Goal: Task Accomplishment & Management: Use online tool/utility

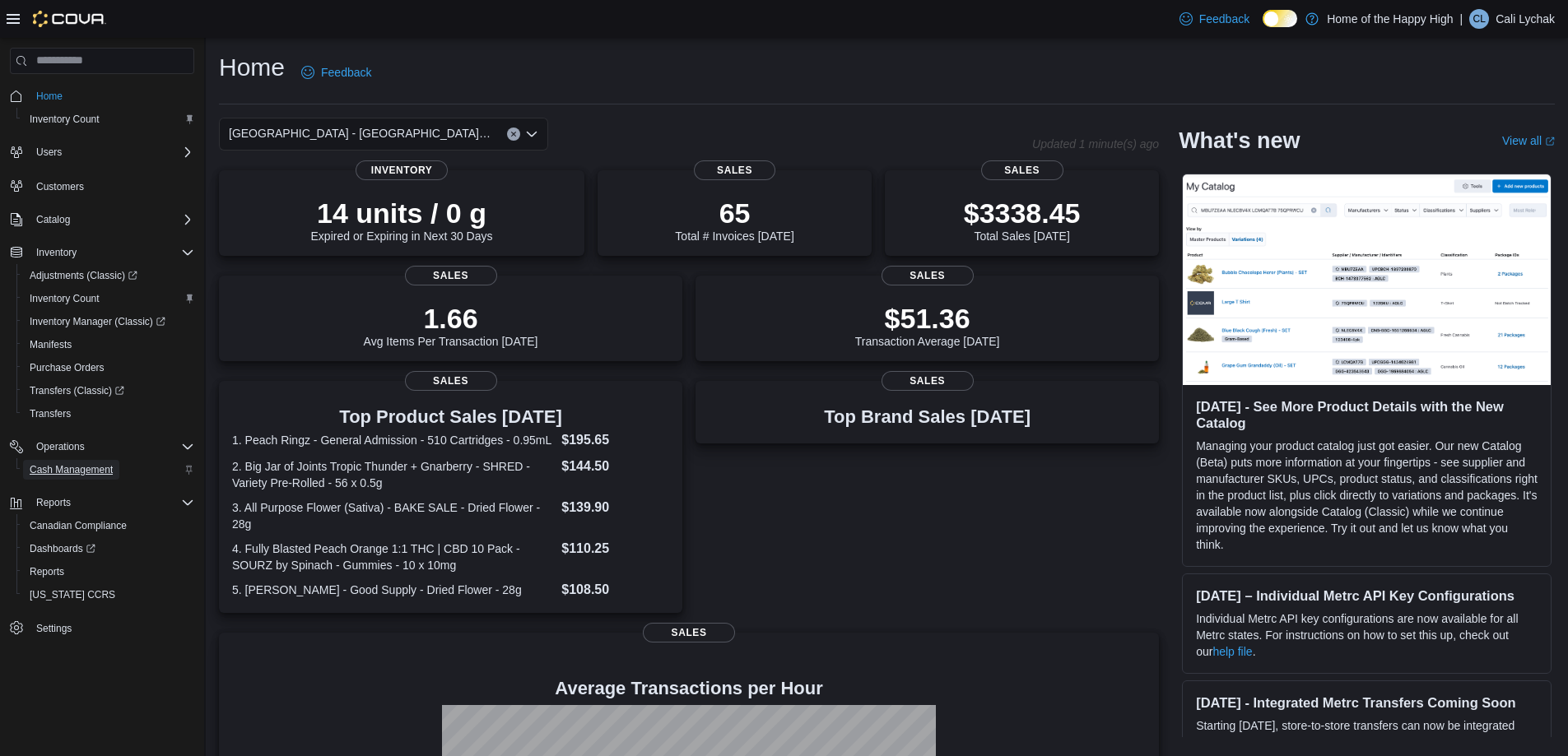
click at [57, 474] on span "Cash Management" at bounding box center [72, 470] width 83 height 14
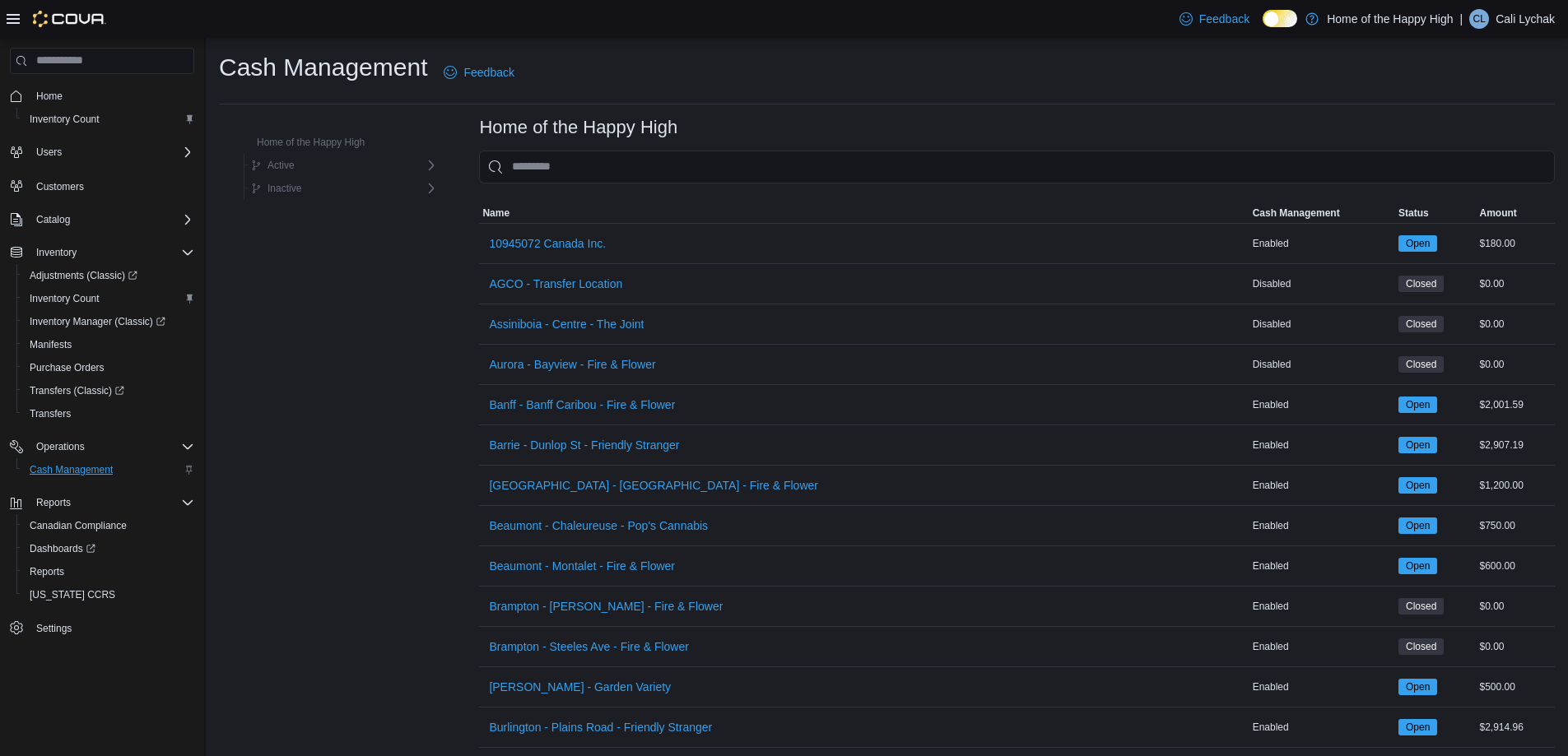
click at [14, 17] on icon at bounding box center [14, 19] width 14 height 14
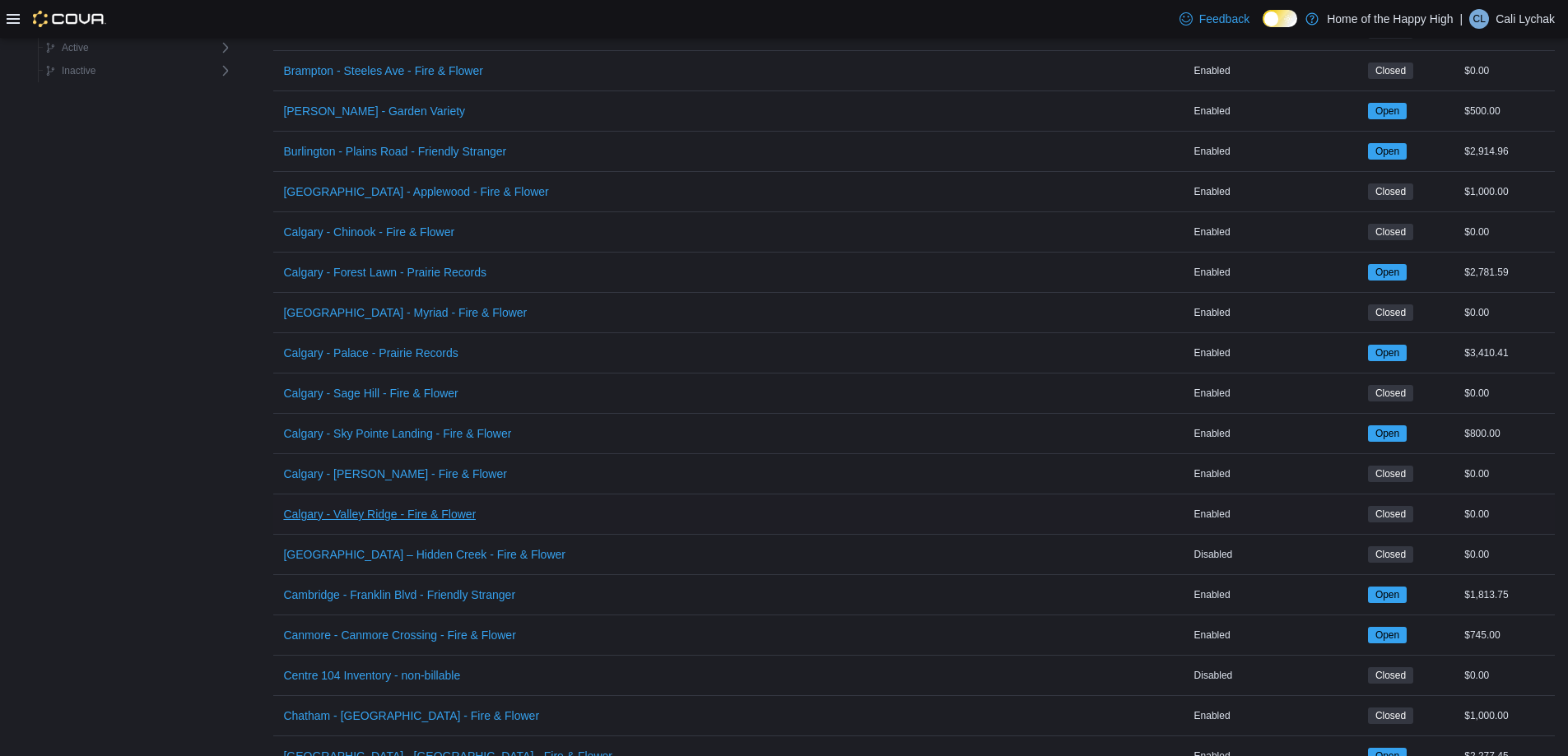
scroll to position [823, 0]
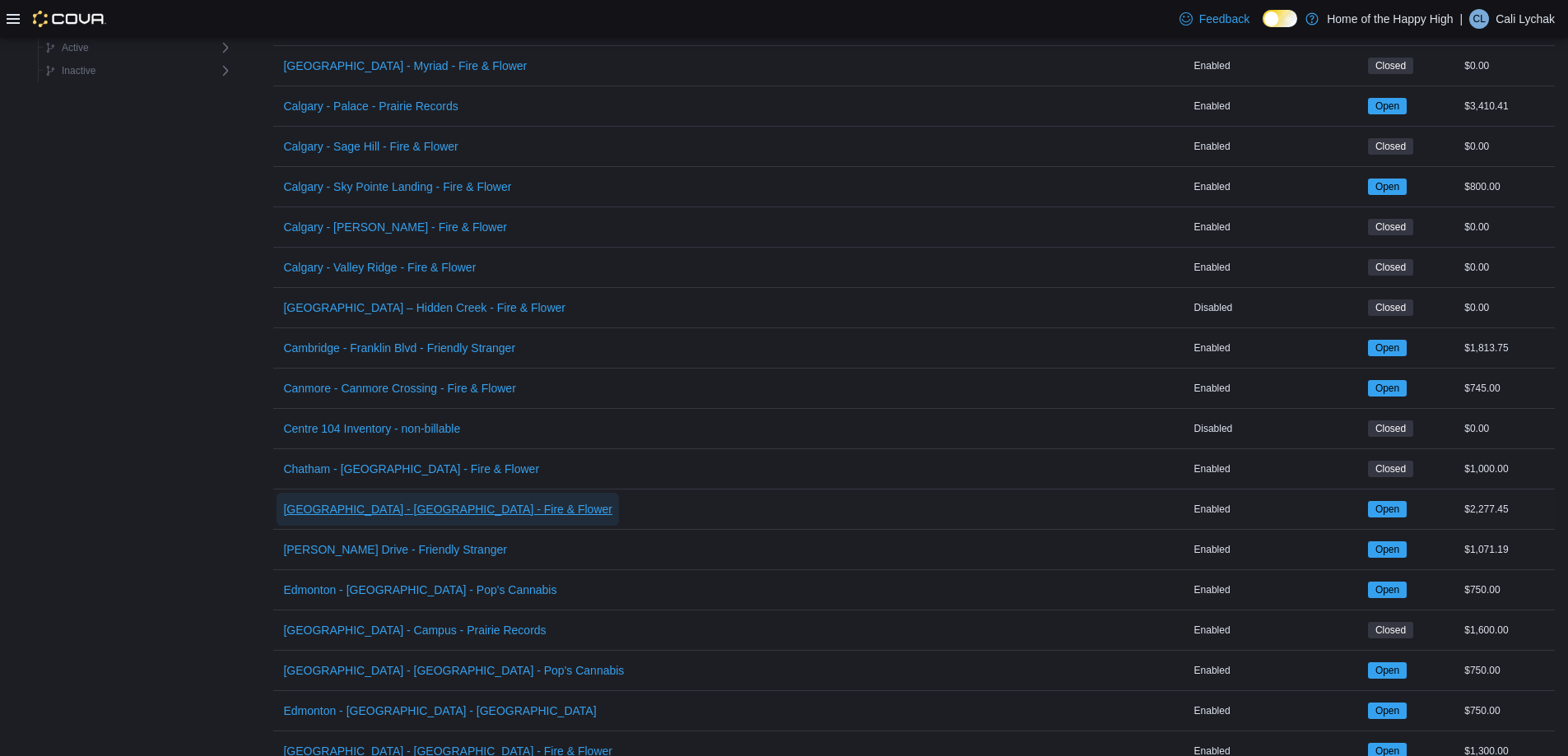
click at [348, 509] on span "[GEOGRAPHIC_DATA] - [GEOGRAPHIC_DATA] - Fire & Flower" at bounding box center [448, 509] width 329 height 16
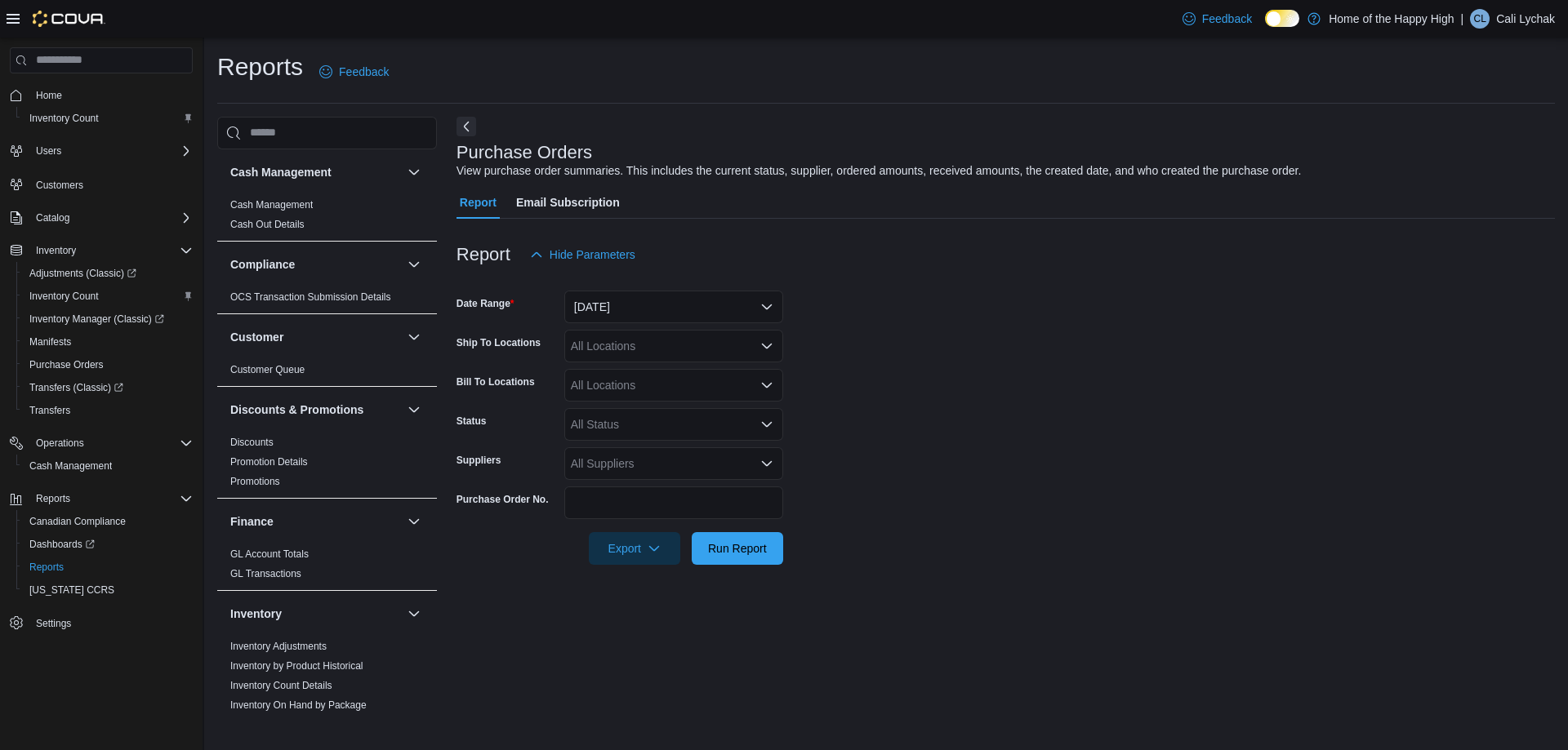
click at [16, 12] on icon at bounding box center [13, 19] width 13 height 13
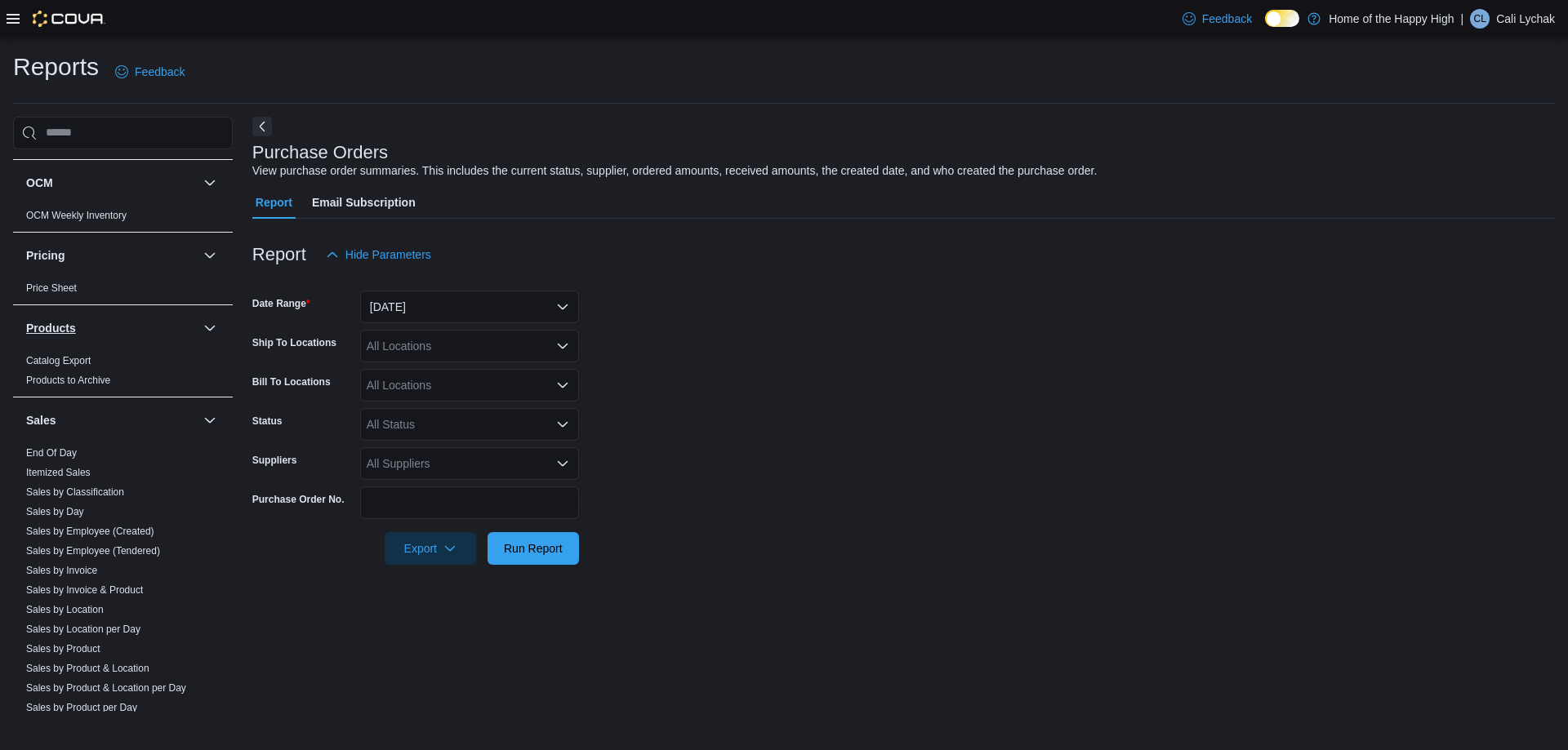
scroll to position [933, 0]
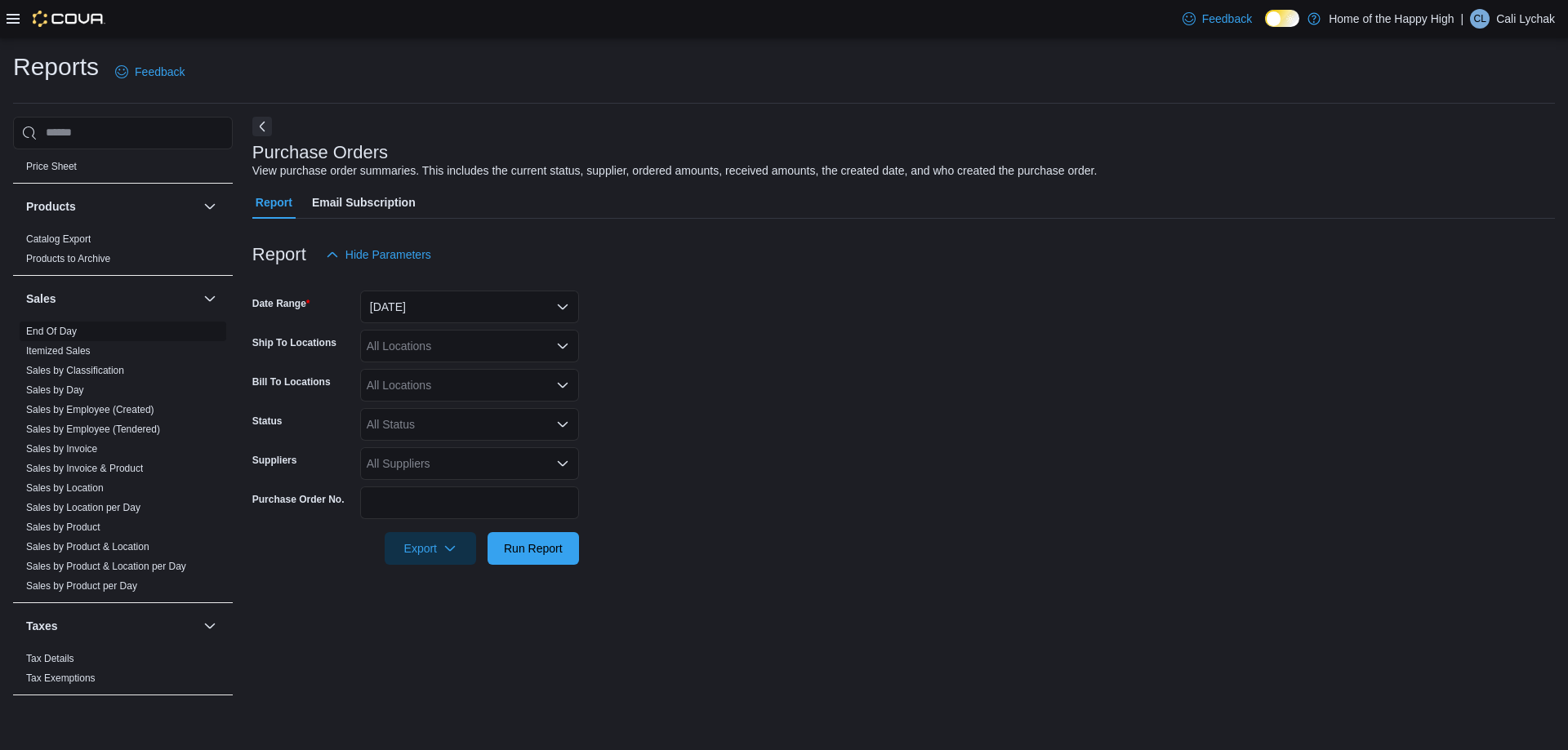
click at [58, 329] on link "End Of Day" at bounding box center [51, 331] width 51 height 12
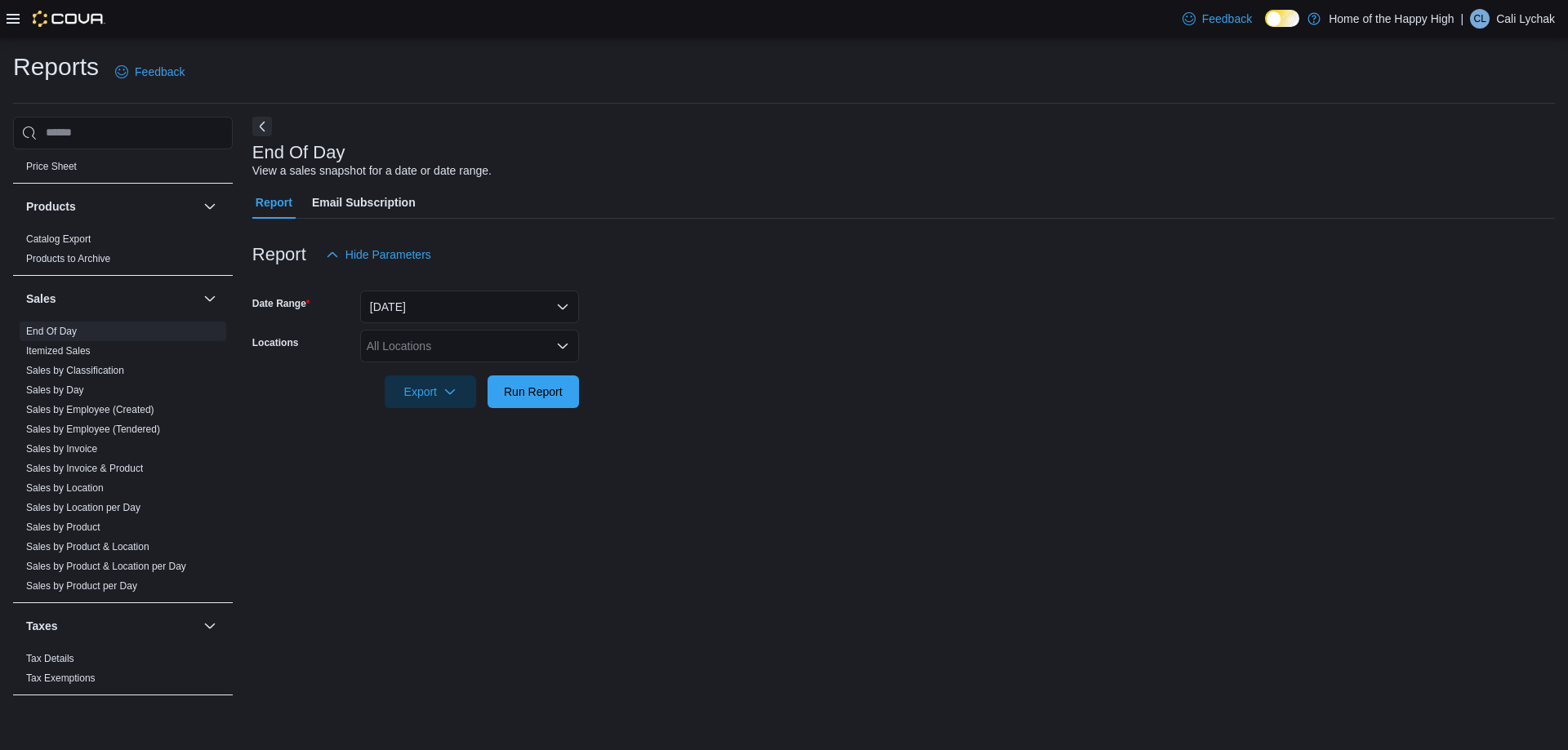
click at [491, 343] on div "All Locations" at bounding box center [470, 347] width 219 height 33
type input "****"
click at [485, 375] on span "[GEOGRAPHIC_DATA] - [GEOGRAPHIC_DATA] - Fire & Flower" at bounding box center [591, 374] width 326 height 16
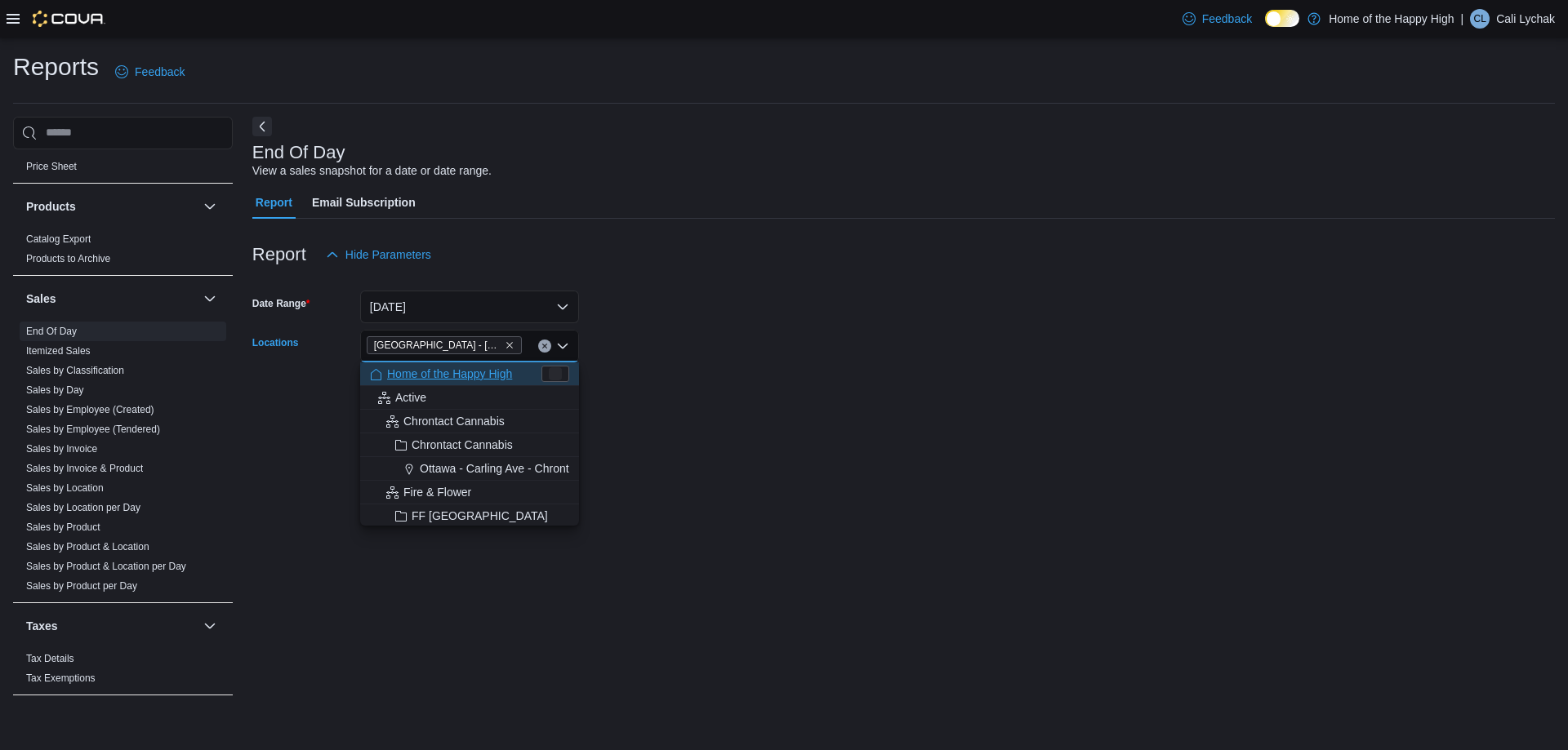
click at [726, 401] on form "Date Range [DATE] Locations [GEOGRAPHIC_DATA] - [GEOGRAPHIC_DATA] - Fire & Flow…" at bounding box center [904, 339] width 1302 height 137
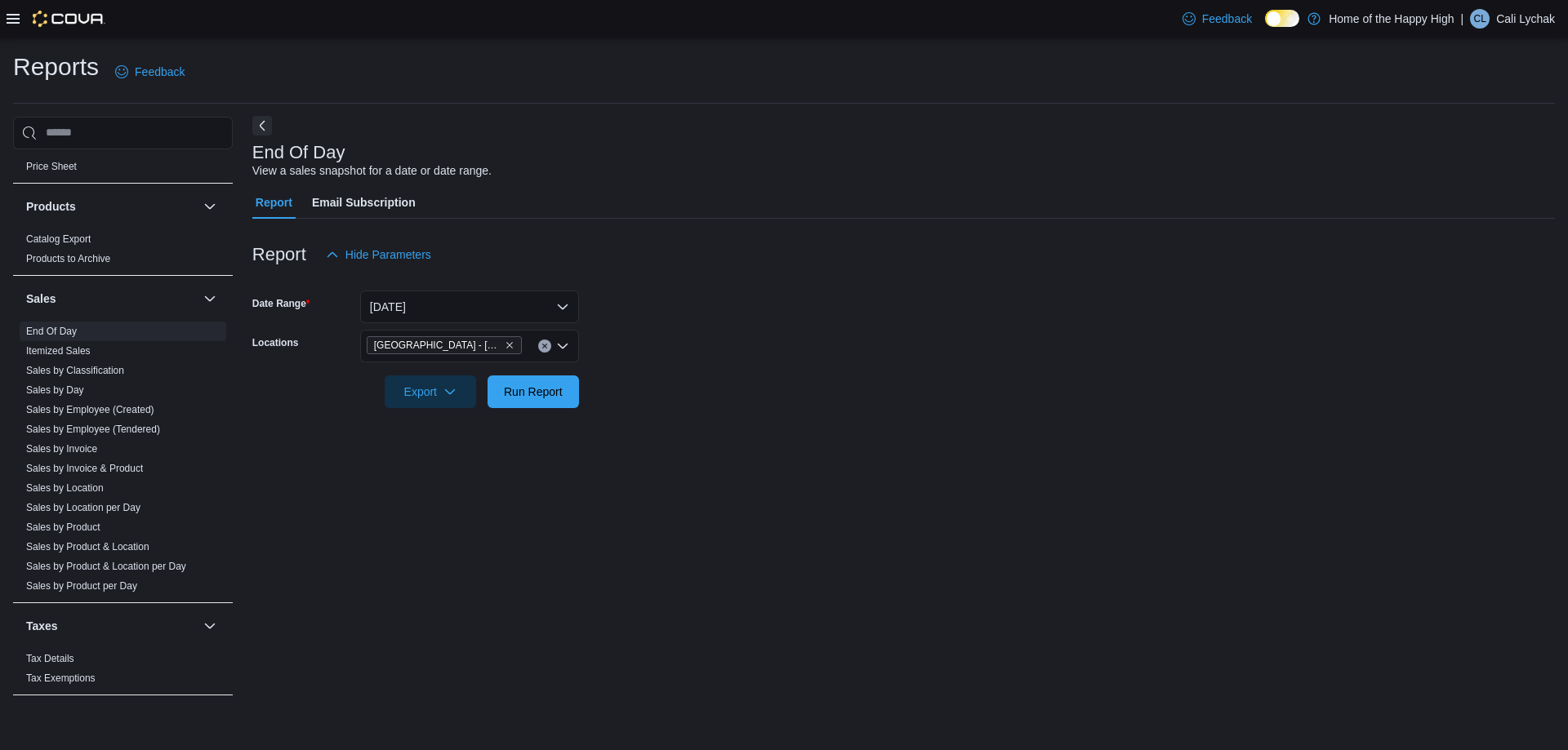
click at [256, 123] on button "Next" at bounding box center [262, 126] width 19 height 19
